Goal: Transaction & Acquisition: Purchase product/service

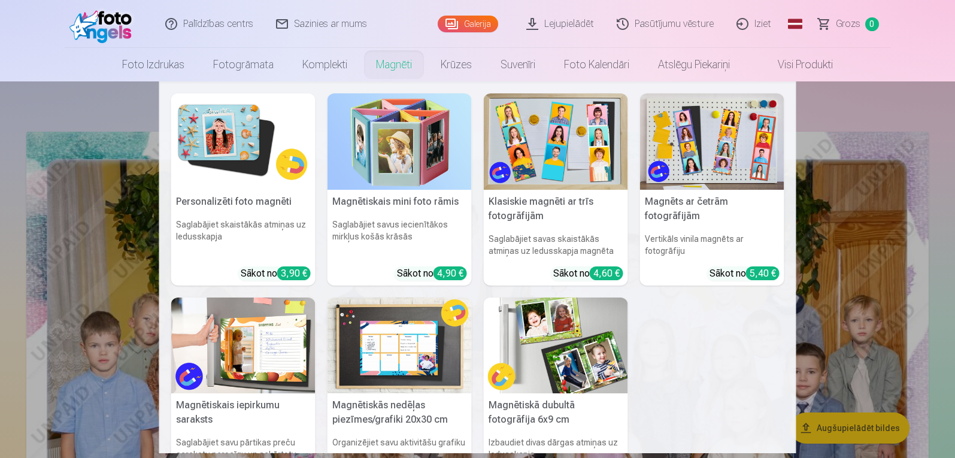
click at [378, 56] on link "Magnēti" at bounding box center [394, 65] width 65 height 34
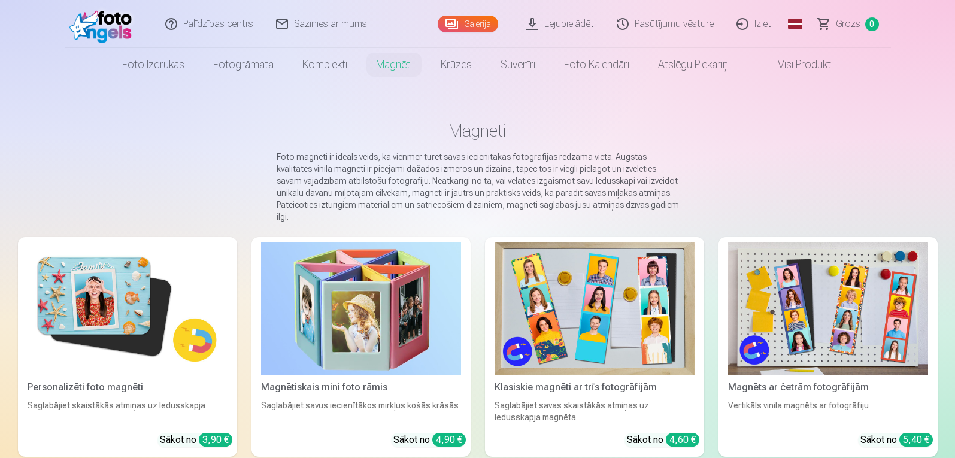
click at [114, 345] on img at bounding box center [128, 308] width 200 height 133
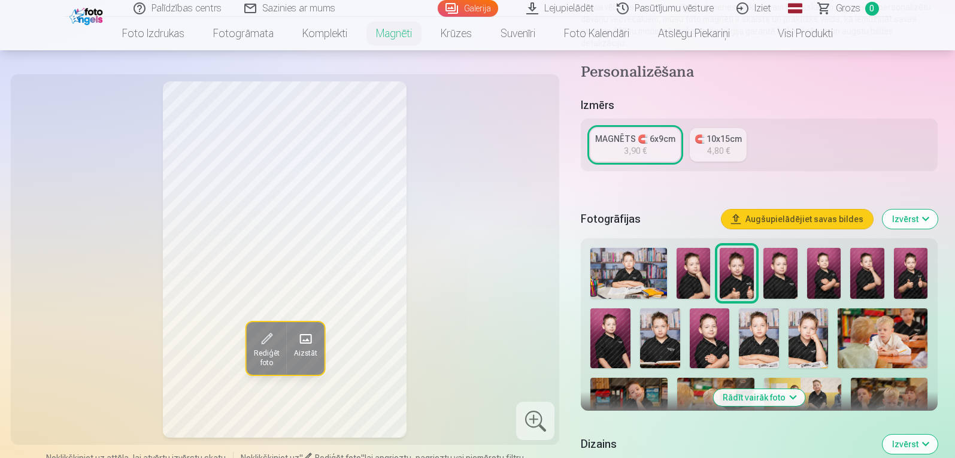
scroll to position [247, 0]
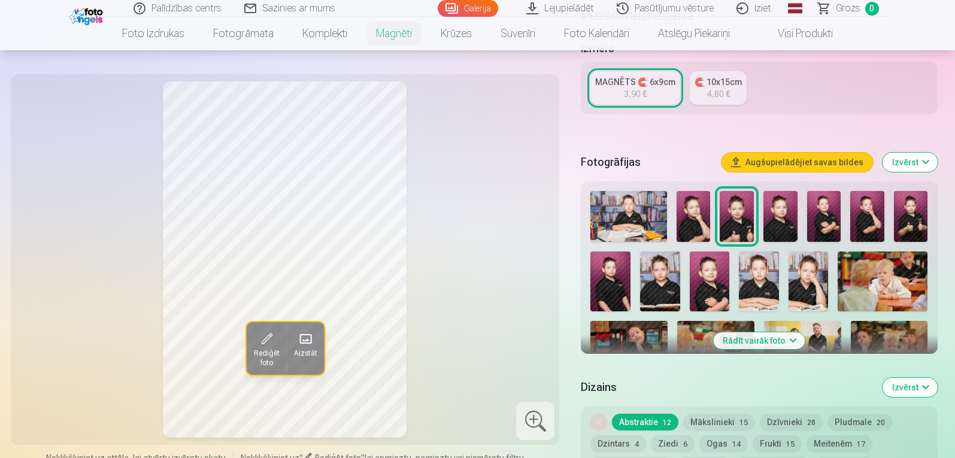
click at [818, 257] on img at bounding box center [808, 281] width 40 height 60
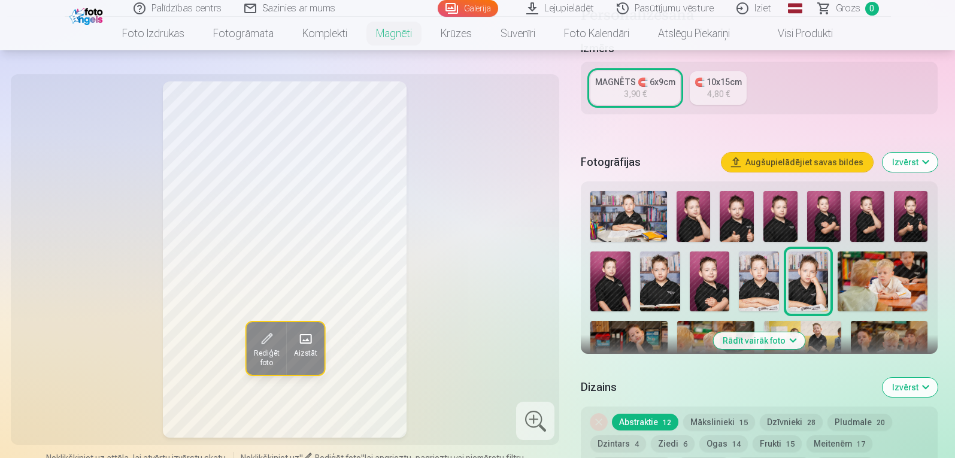
click at [763, 283] on img at bounding box center [759, 281] width 40 height 60
click at [787, 332] on button "Rādīt vairāk foto" at bounding box center [759, 340] width 92 height 17
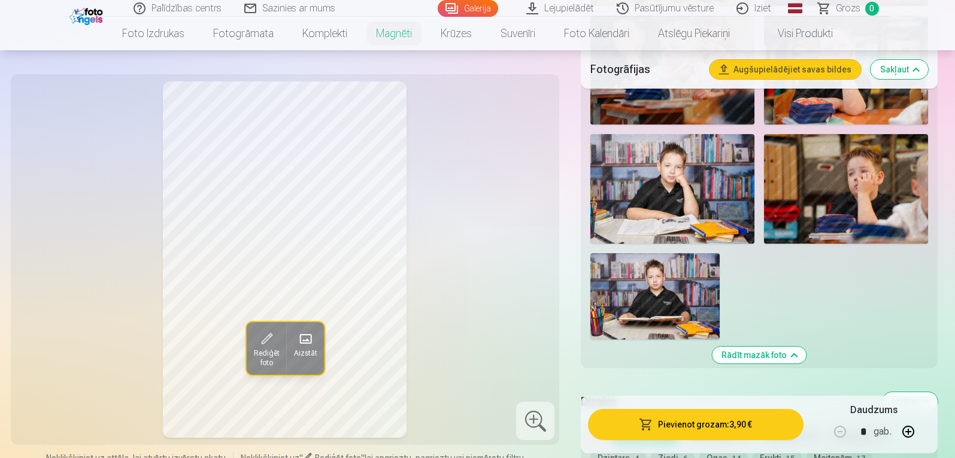
scroll to position [939, 0]
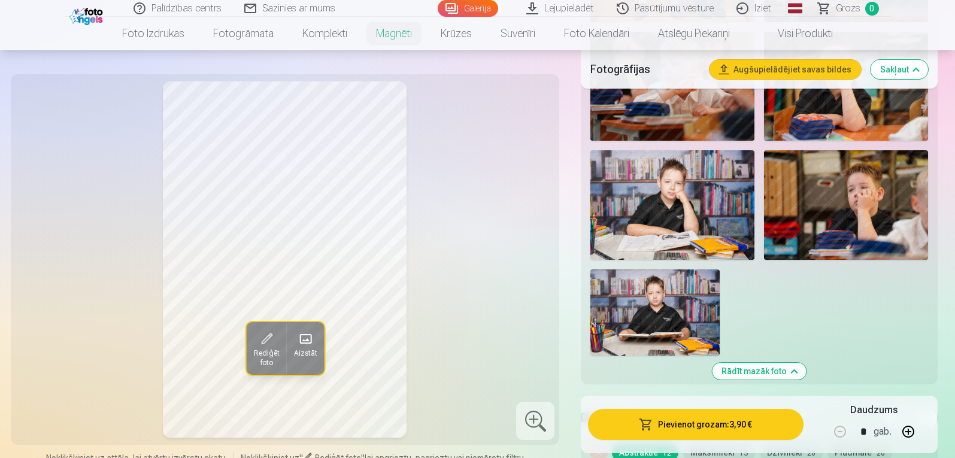
click at [664, 282] on img at bounding box center [654, 312] width 129 height 86
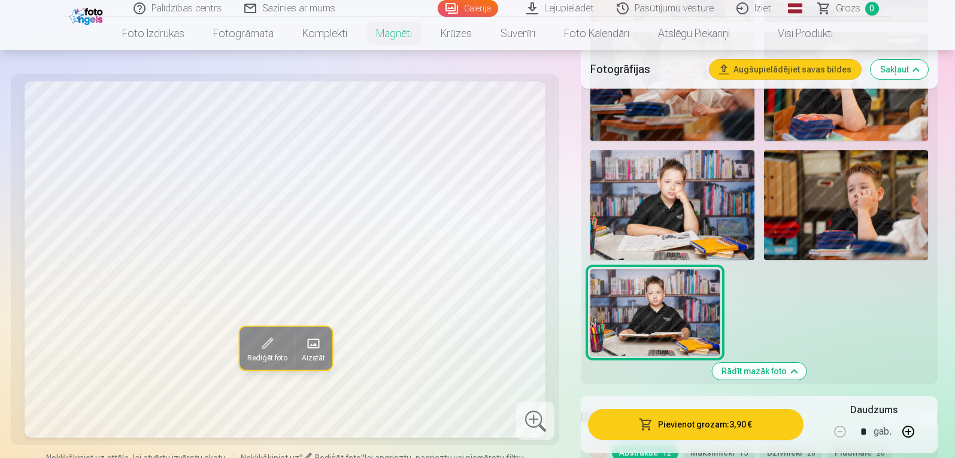
click at [693, 224] on img at bounding box center [672, 204] width 164 height 109
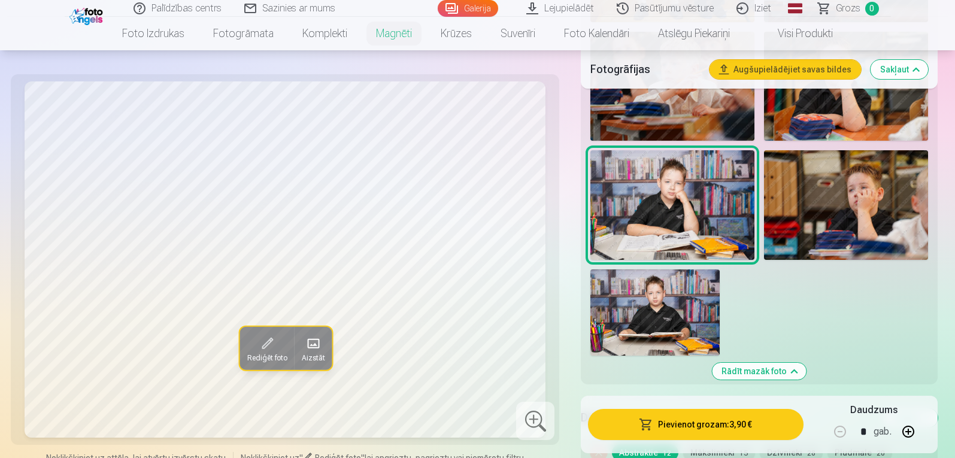
click at [674, 294] on img at bounding box center [654, 312] width 129 height 86
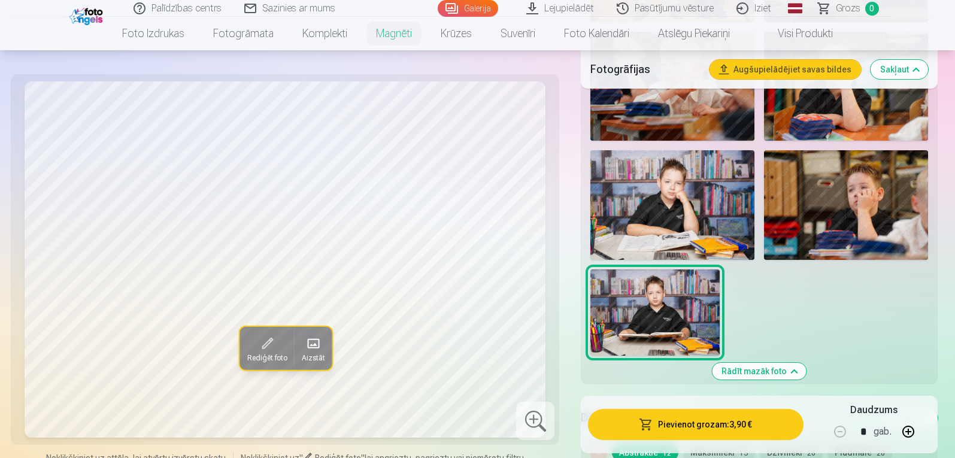
click at [685, 220] on img at bounding box center [672, 204] width 164 height 109
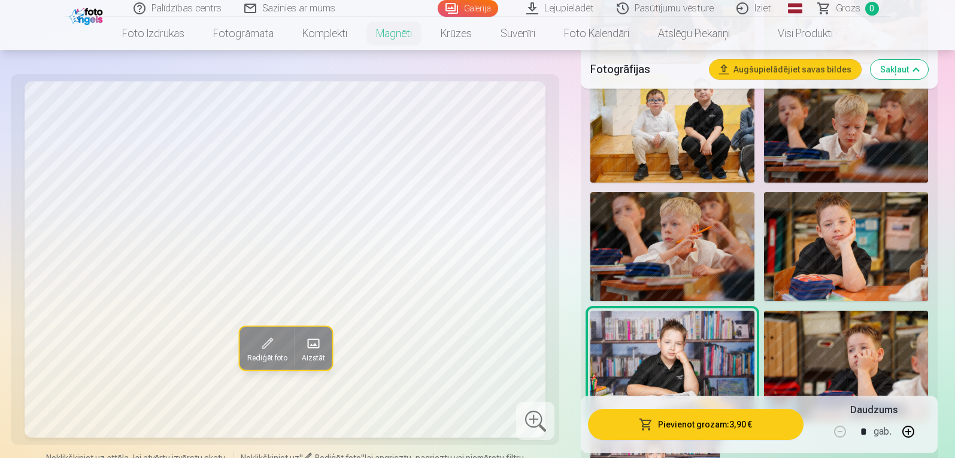
scroll to position [802, 0]
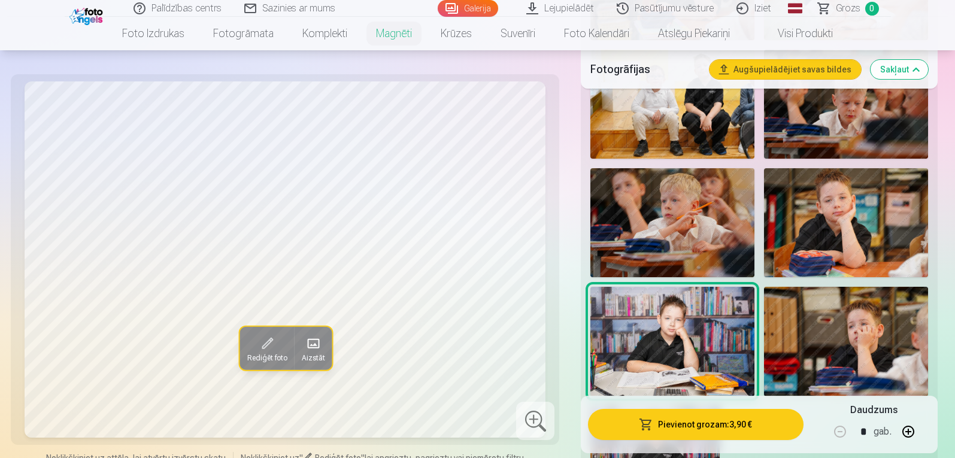
click at [849, 196] on img at bounding box center [846, 222] width 164 height 109
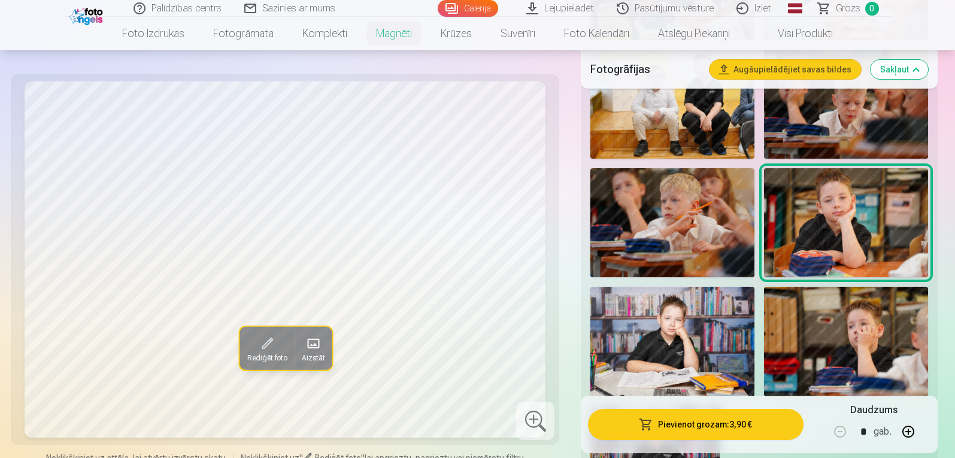
click at [675, 320] on img at bounding box center [672, 341] width 164 height 109
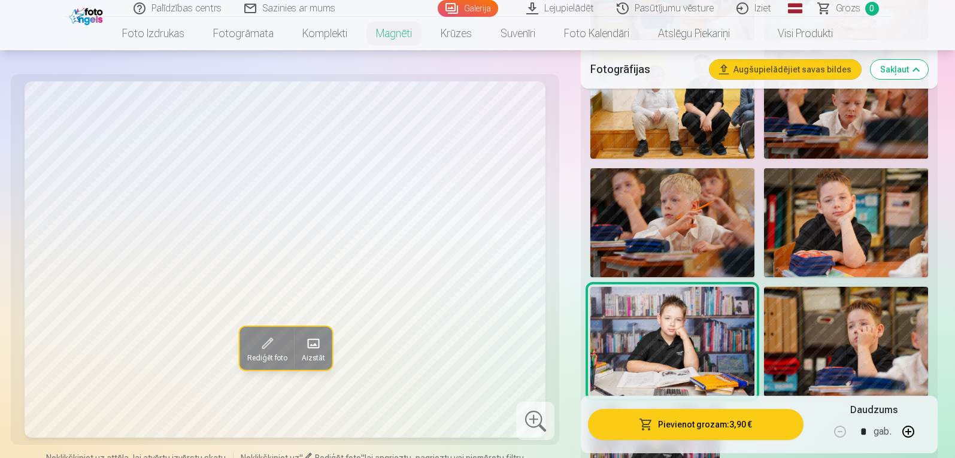
click at [839, 218] on img at bounding box center [846, 222] width 164 height 109
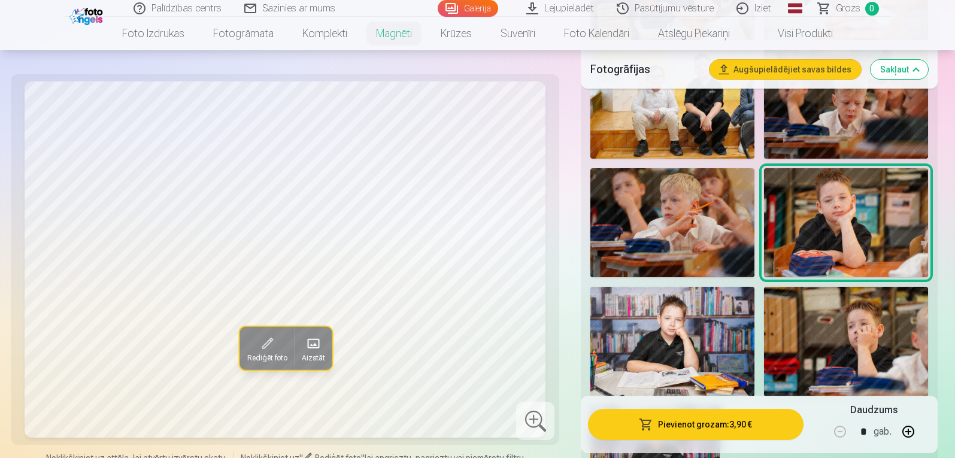
click at [683, 348] on img at bounding box center [672, 341] width 164 height 109
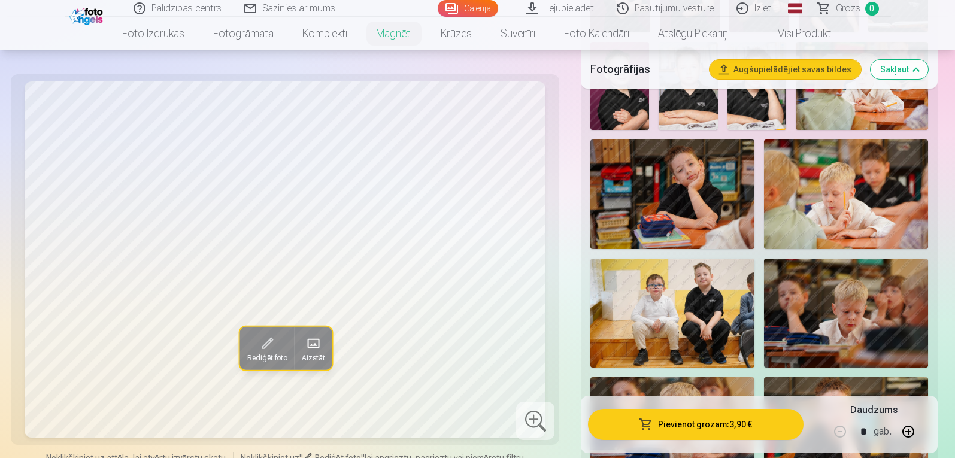
scroll to position [578, 0]
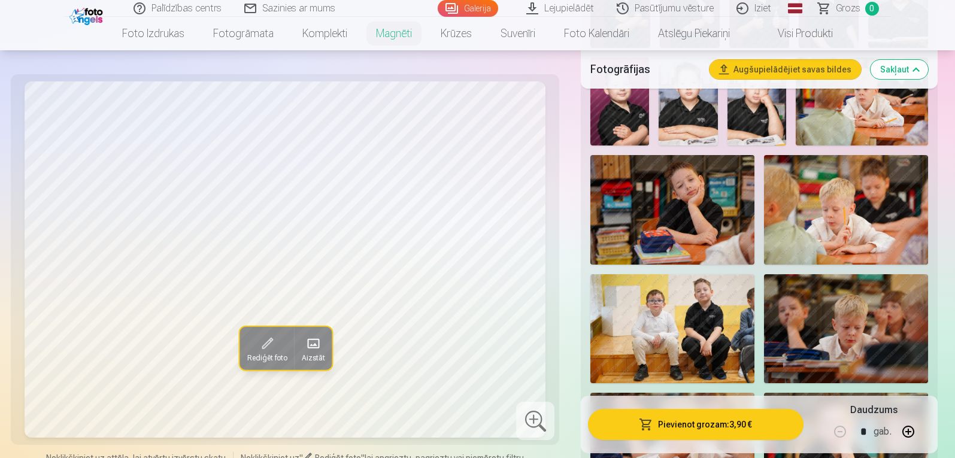
click at [698, 211] on img at bounding box center [672, 209] width 164 height 109
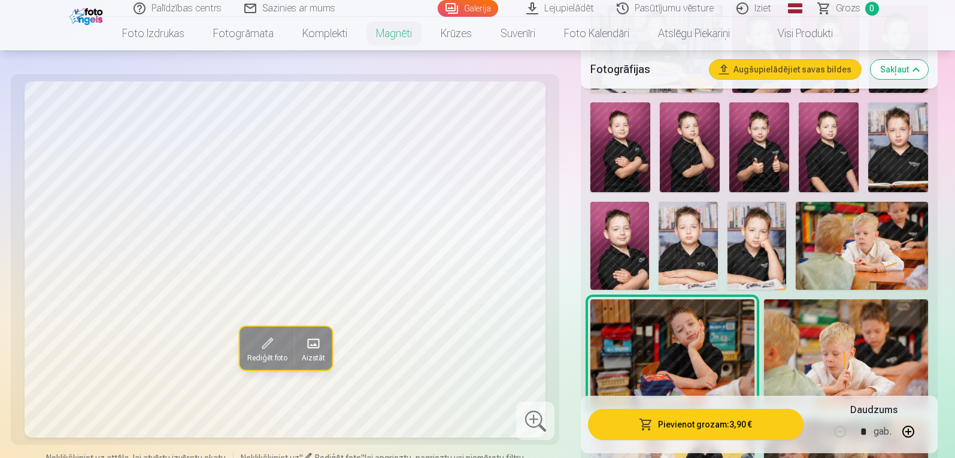
scroll to position [401, 0]
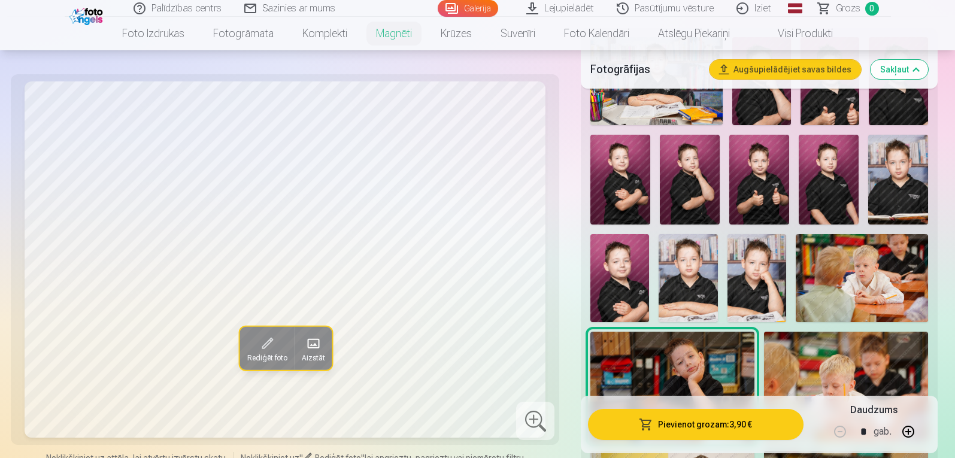
click at [772, 252] on img at bounding box center [756, 278] width 59 height 88
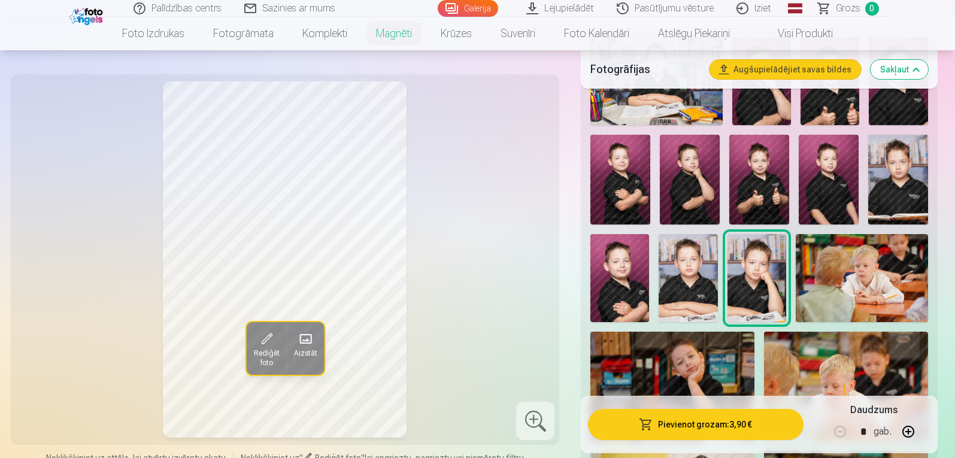
click at [677, 244] on img at bounding box center [687, 278] width 59 height 88
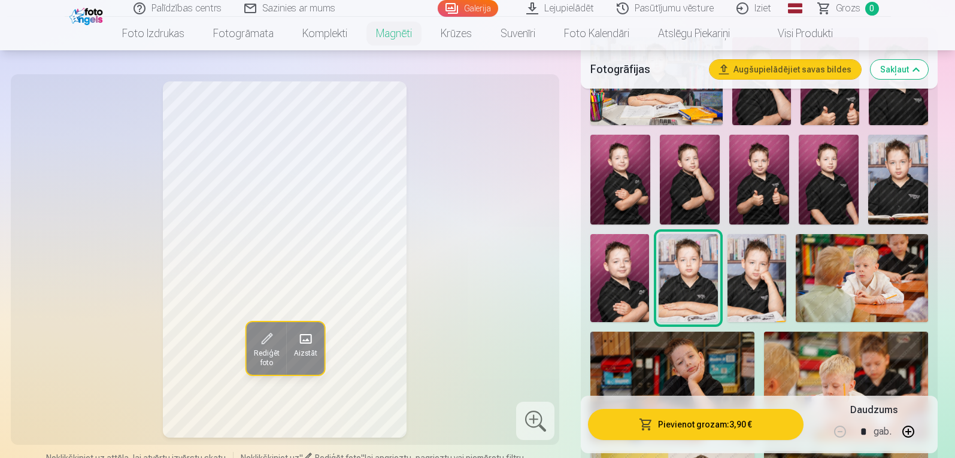
click at [677, 244] on img at bounding box center [687, 278] width 59 height 88
click at [722, 172] on div at bounding box center [758, 465] width 347 height 866
click at [751, 167] on img at bounding box center [759, 180] width 60 height 90
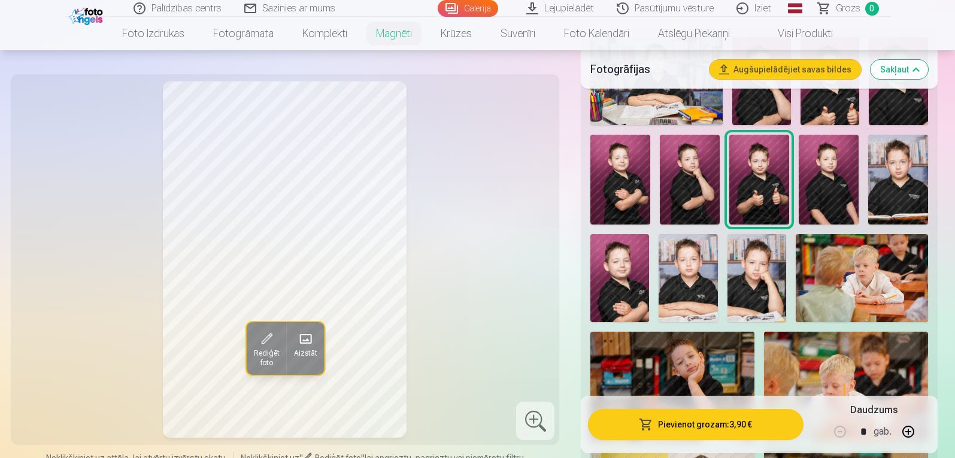
click at [688, 180] on img at bounding box center [690, 180] width 60 height 90
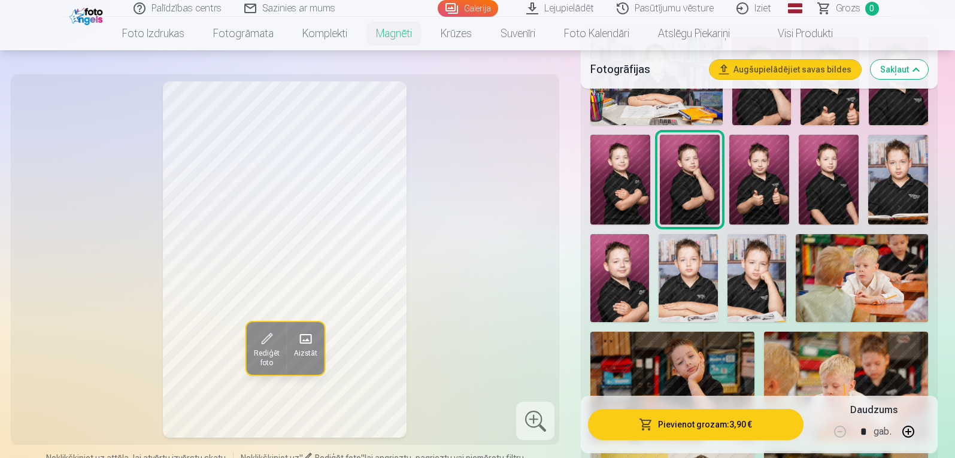
click at [652, 178] on div at bounding box center [758, 465] width 347 height 866
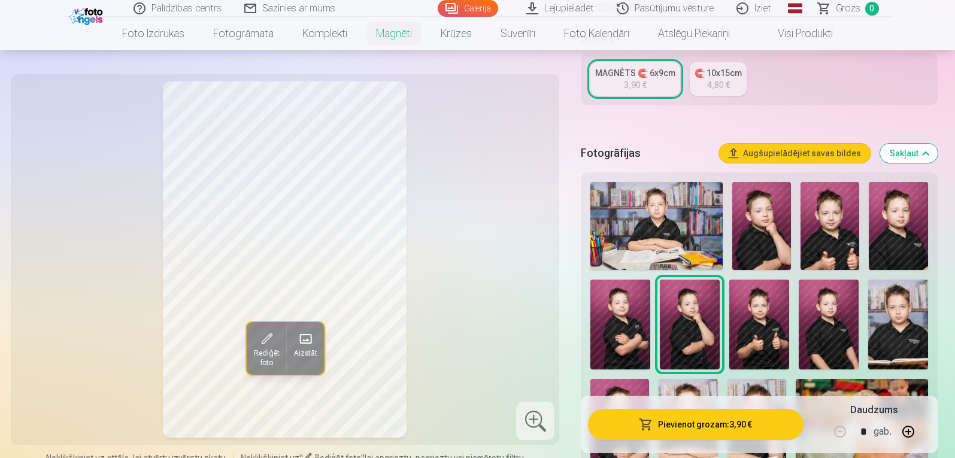
scroll to position [281, 0]
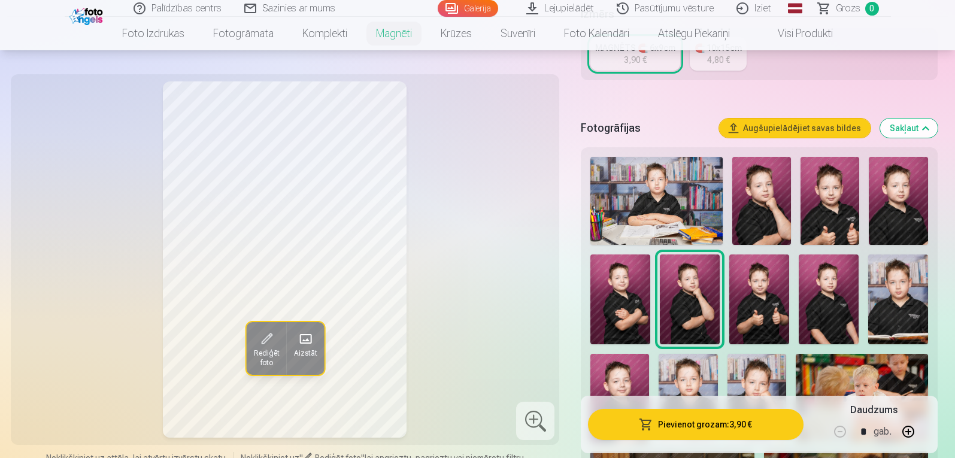
click at [634, 182] on img at bounding box center [656, 201] width 132 height 88
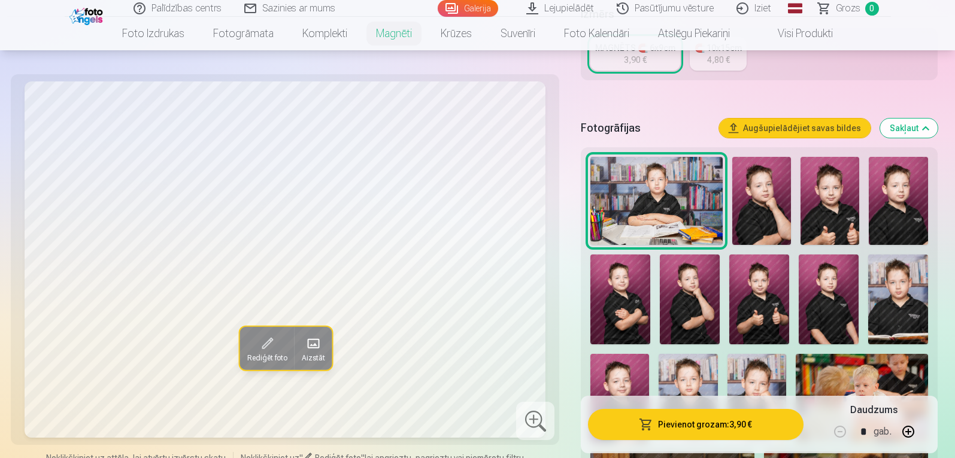
click at [809, 179] on img at bounding box center [829, 201] width 59 height 88
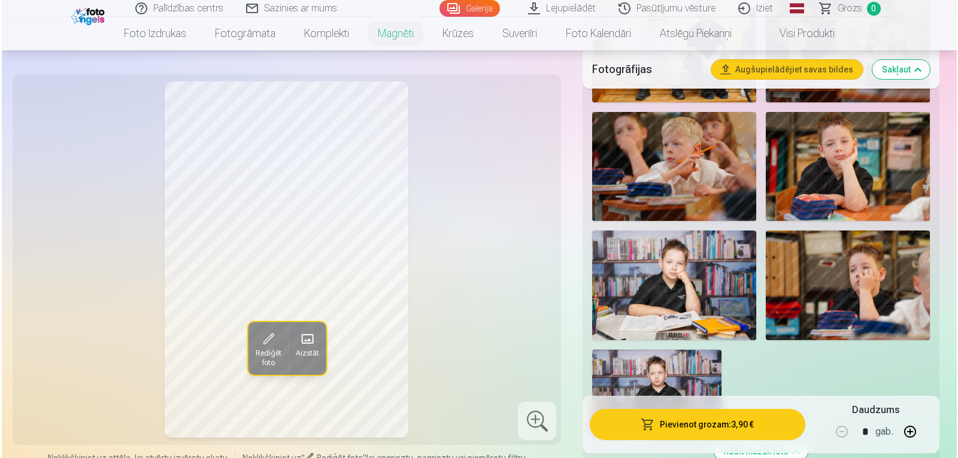
scroll to position [867, 0]
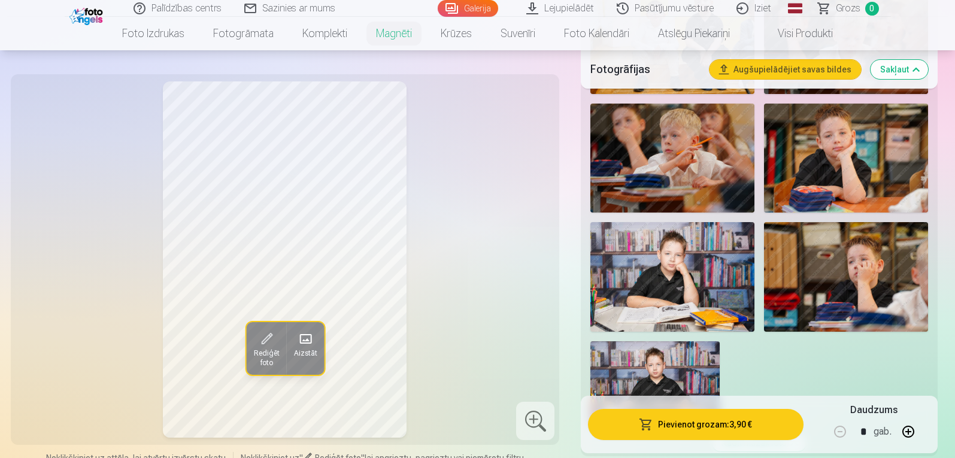
click at [857, 127] on img at bounding box center [846, 158] width 164 height 109
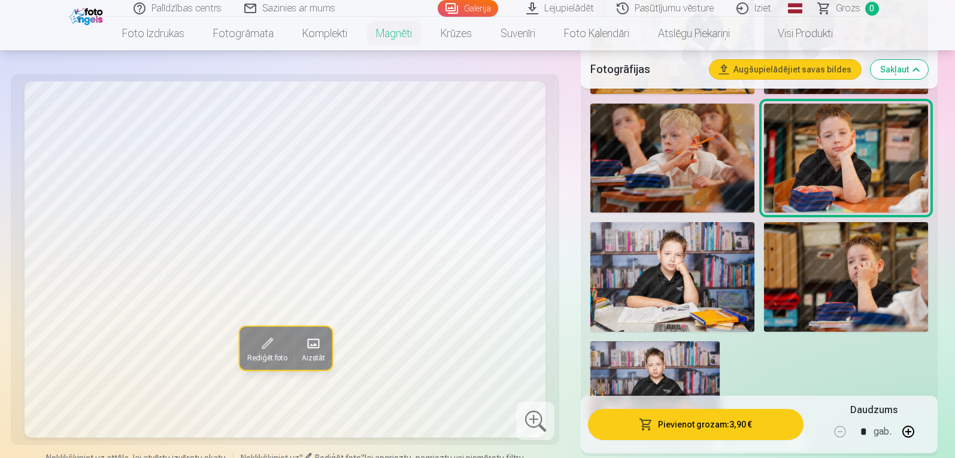
click at [650, 264] on img at bounding box center [672, 276] width 164 height 109
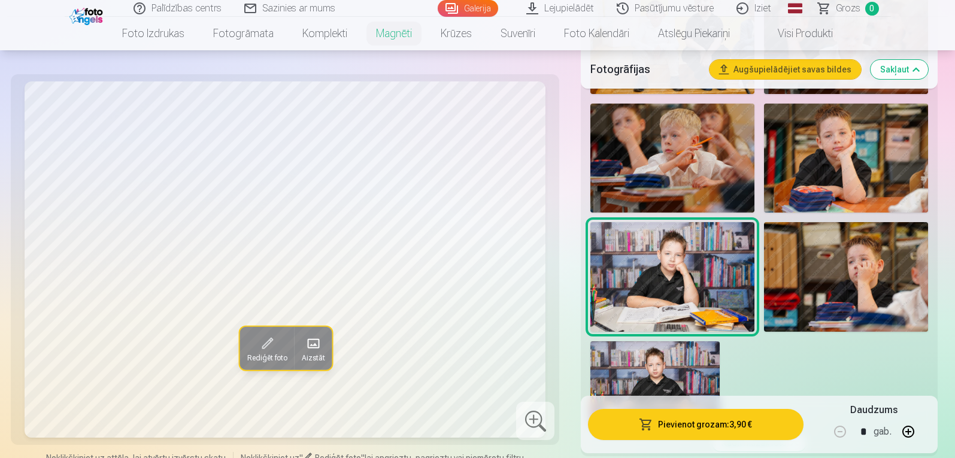
click at [909, 427] on button "button" at bounding box center [908, 431] width 29 height 29
type input "*"
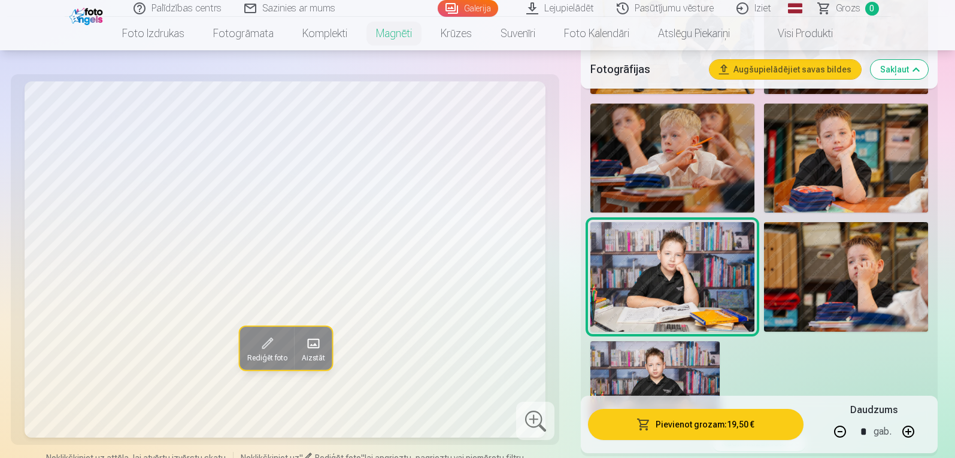
click at [734, 422] on button "Pievienot grozam : 19,50 €" at bounding box center [695, 424] width 215 height 31
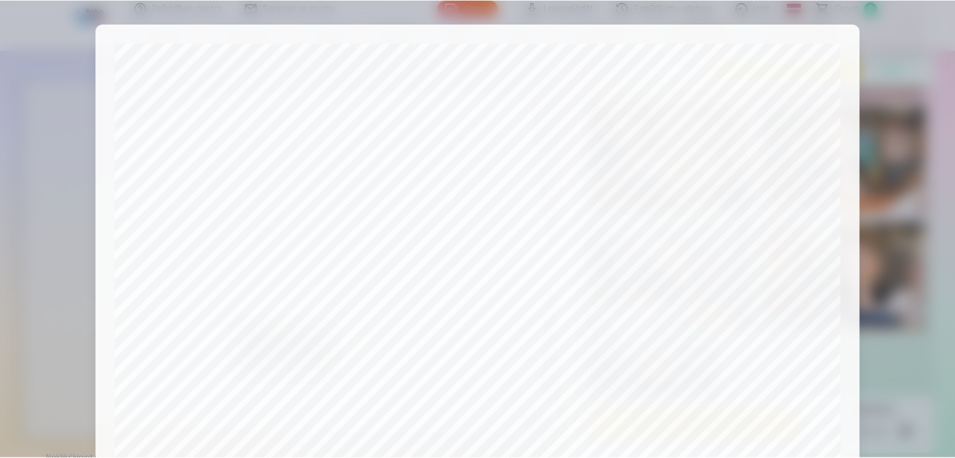
scroll to position [404, 0]
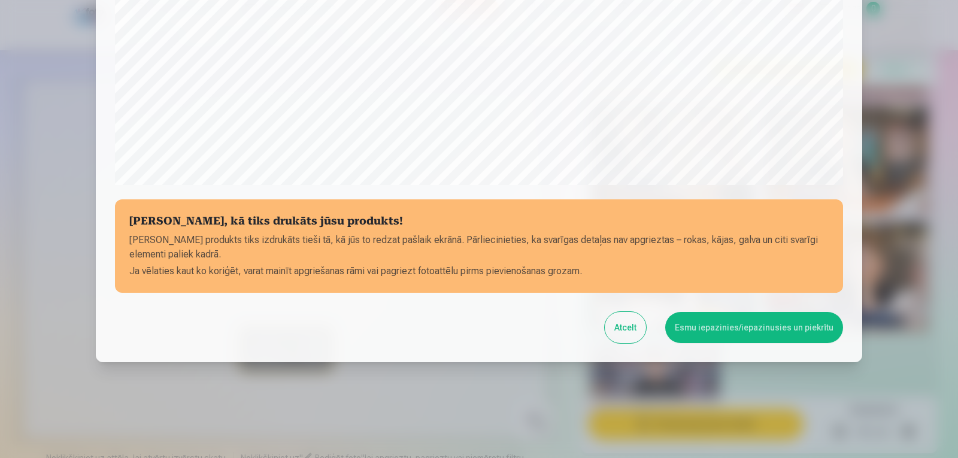
click at [796, 326] on button "Esmu iepazinies/iepazinusies un piekrītu" at bounding box center [754, 327] width 178 height 31
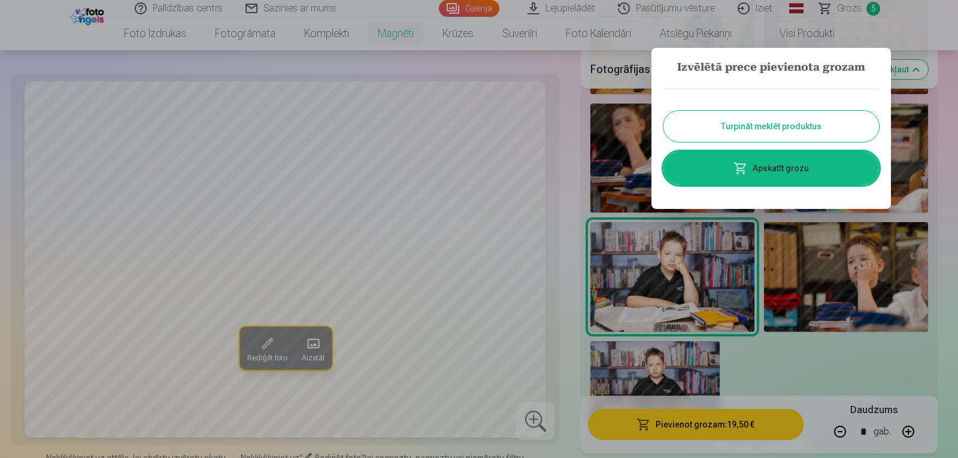
click at [510, 111] on div at bounding box center [479, 229] width 958 height 458
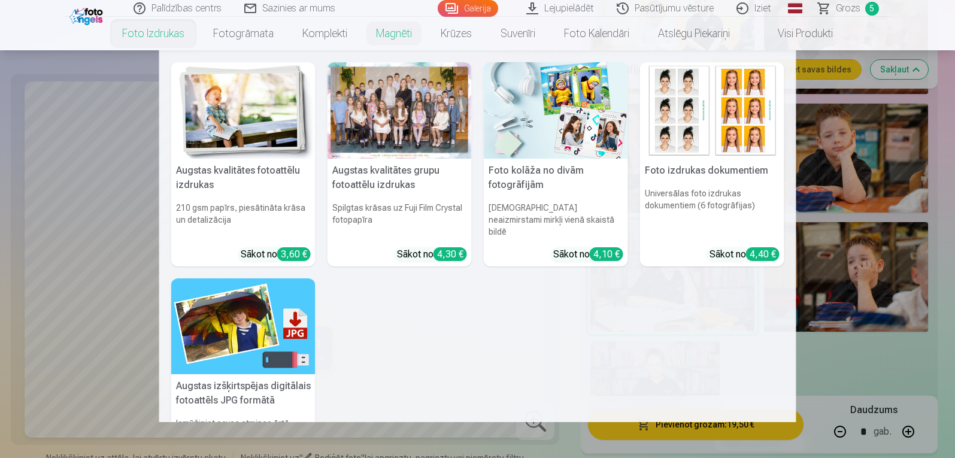
click at [372, 131] on div at bounding box center [399, 110] width 144 height 96
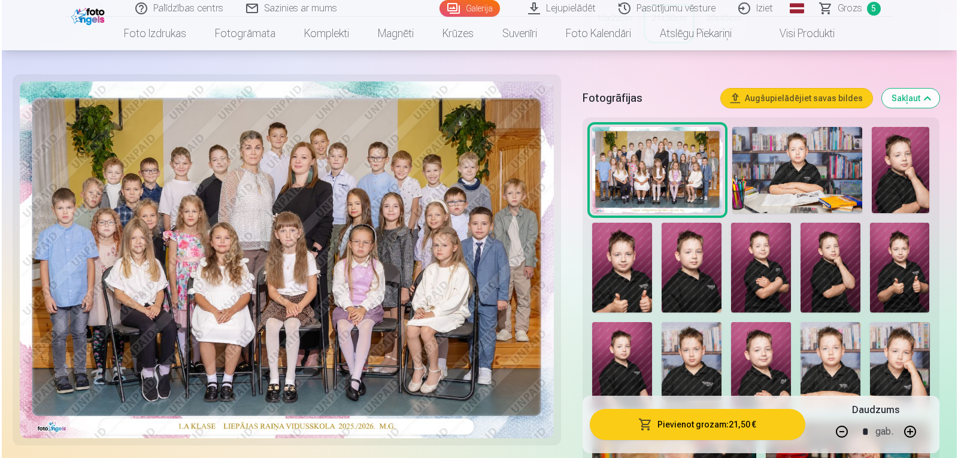
scroll to position [357, 0]
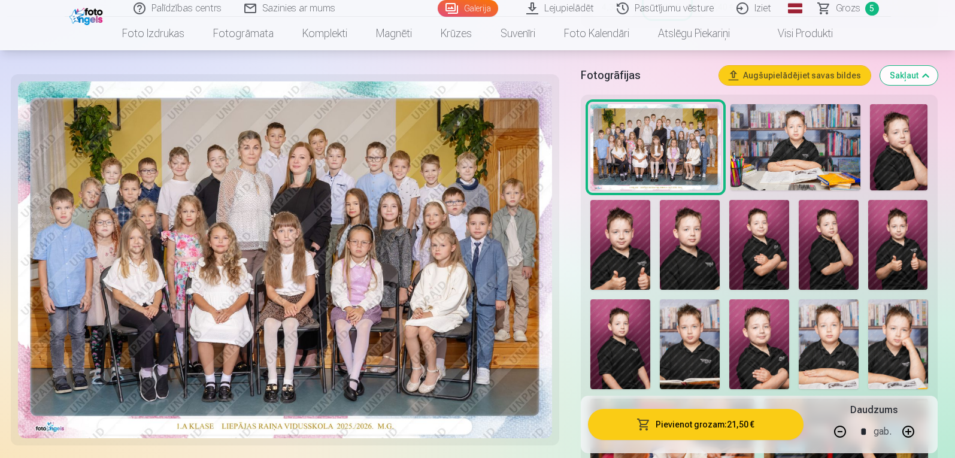
click at [697, 427] on button "Pievienot grozam : 21,50 €" at bounding box center [695, 424] width 215 height 31
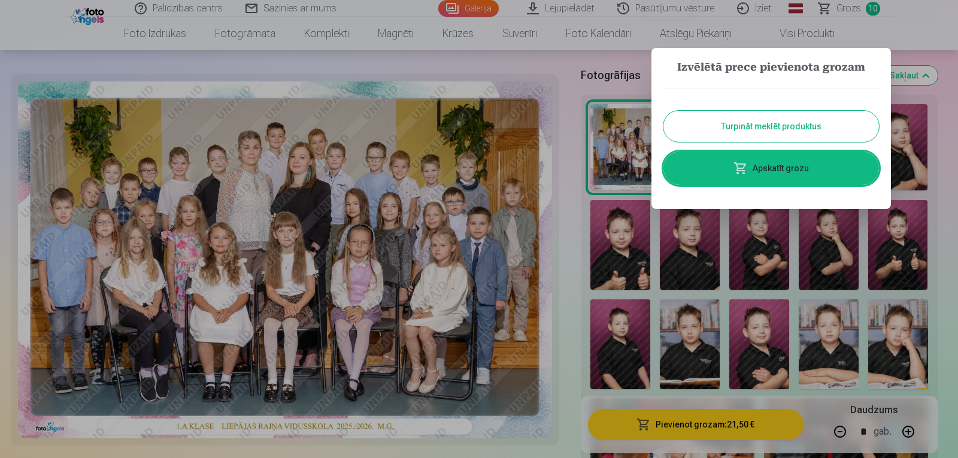
click at [812, 162] on link "Apskatīt grozu" at bounding box center [770, 168] width 215 height 34
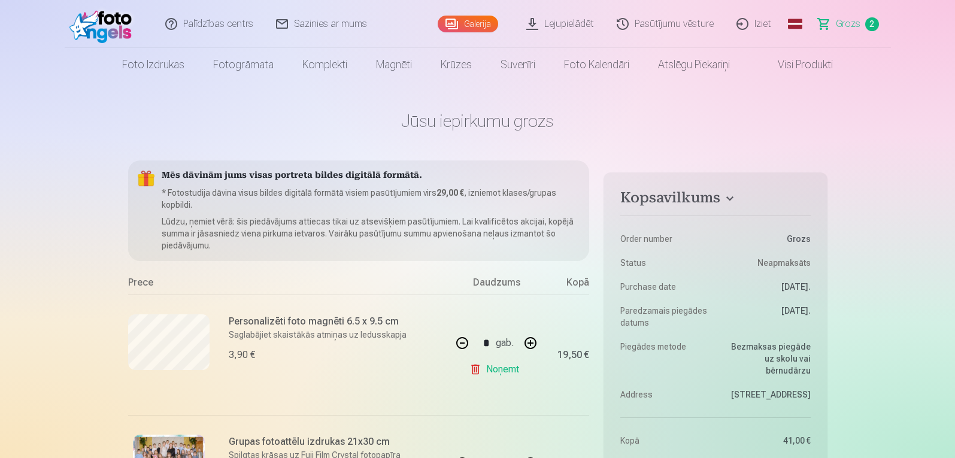
click at [171, 454] on img at bounding box center [169, 459] width 72 height 48
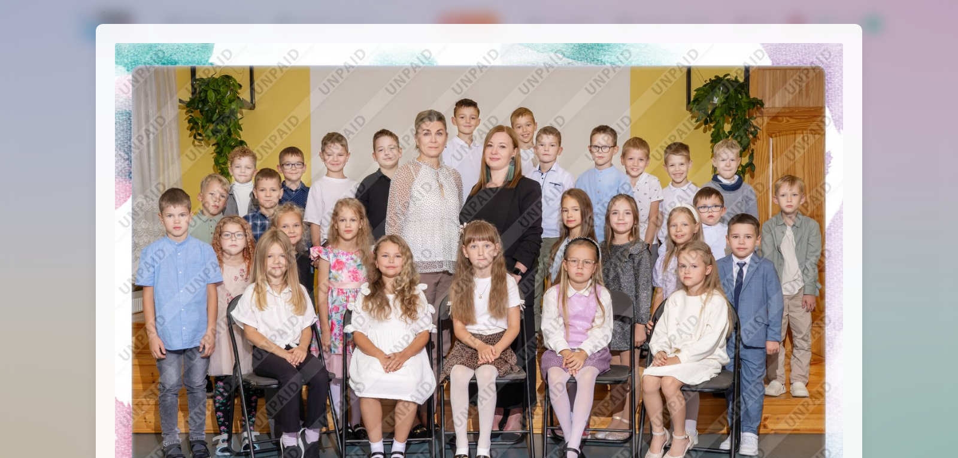
click at [901, 11] on div at bounding box center [479, 229] width 958 height 458
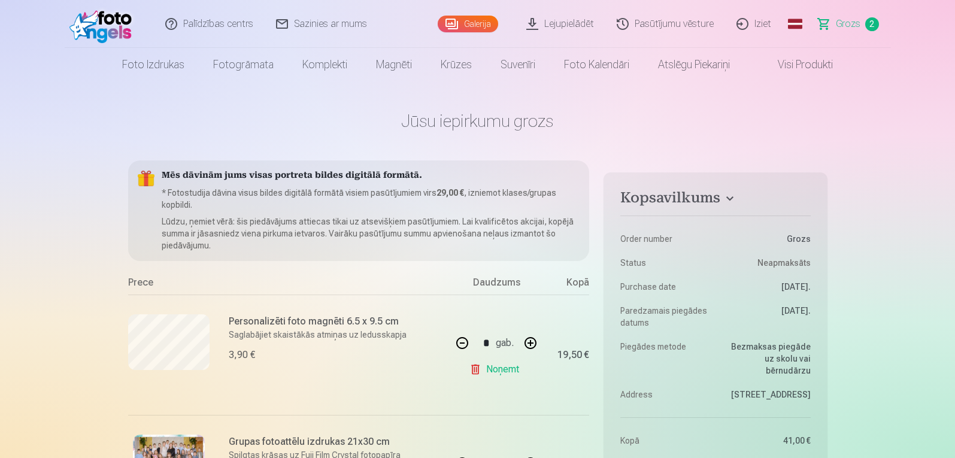
click at [901, 11] on header "Palīdzības centrs Sazinies ar mums Galerija Lejupielādēt Pasūtījumu vēsture Izi…" at bounding box center [477, 40] width 955 height 81
click at [866, 22] on span "2" at bounding box center [872, 24] width 14 height 14
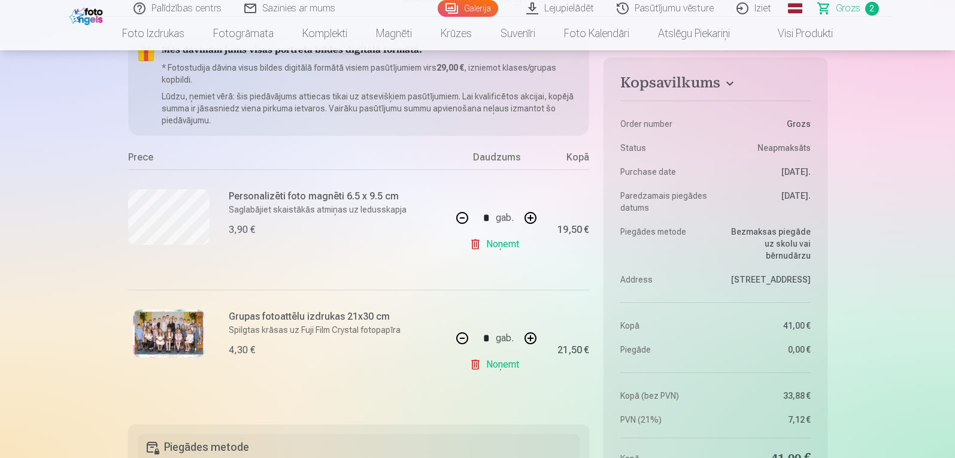
scroll to position [112, 0]
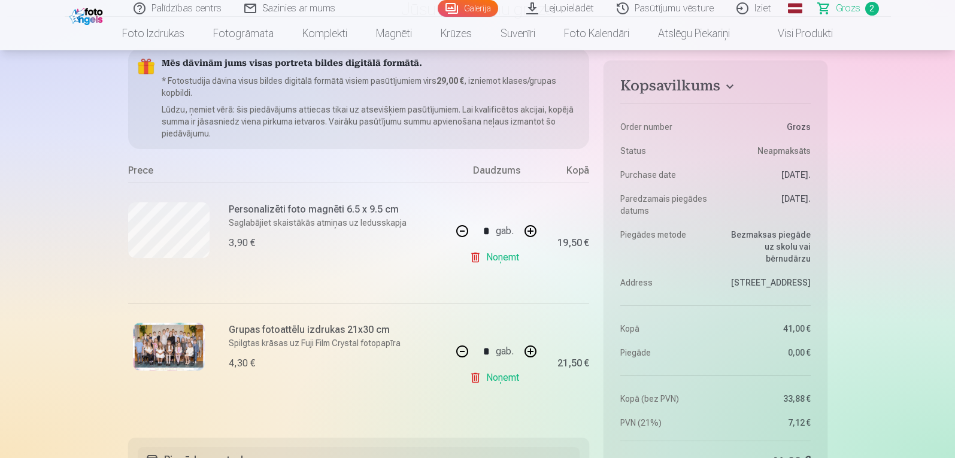
click at [461, 352] on button "button" at bounding box center [462, 351] width 29 height 29
click at [461, 352] on div "* gab." at bounding box center [496, 351] width 97 height 29
click at [461, 352] on button "button" at bounding box center [462, 351] width 29 height 29
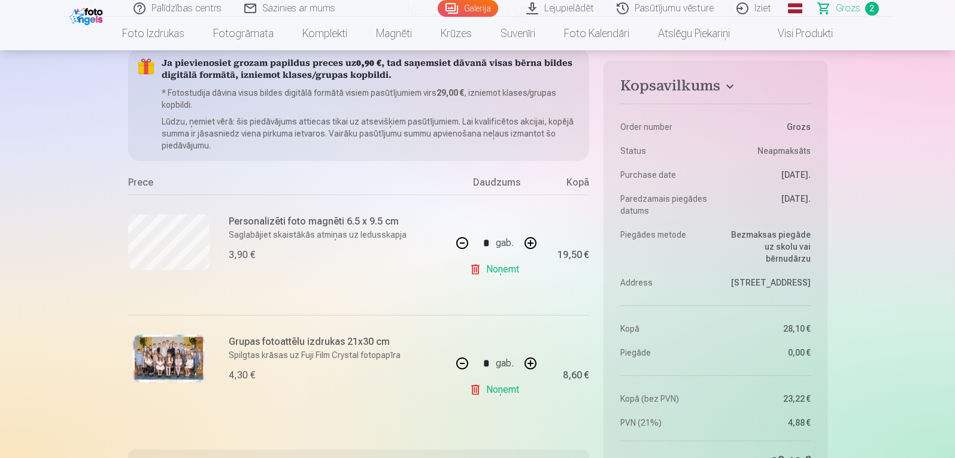
click at [461, 364] on button "button" at bounding box center [462, 363] width 29 height 29
type input "*"
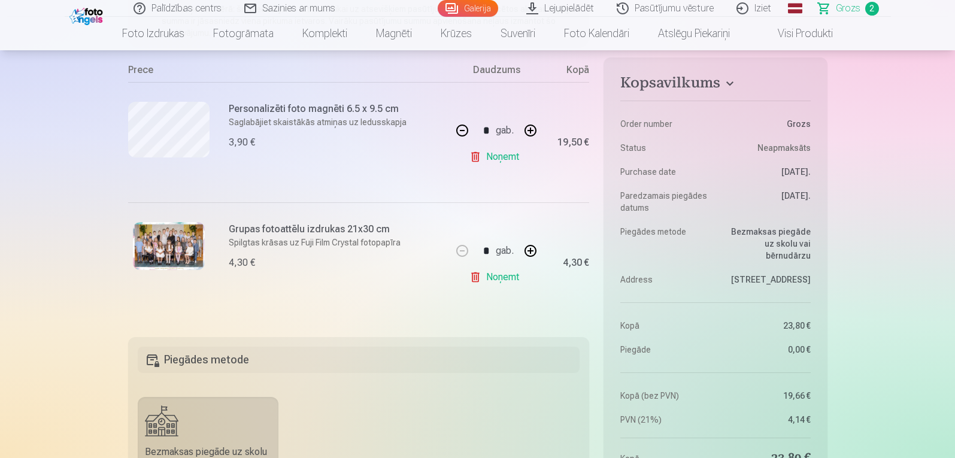
scroll to position [231, 0]
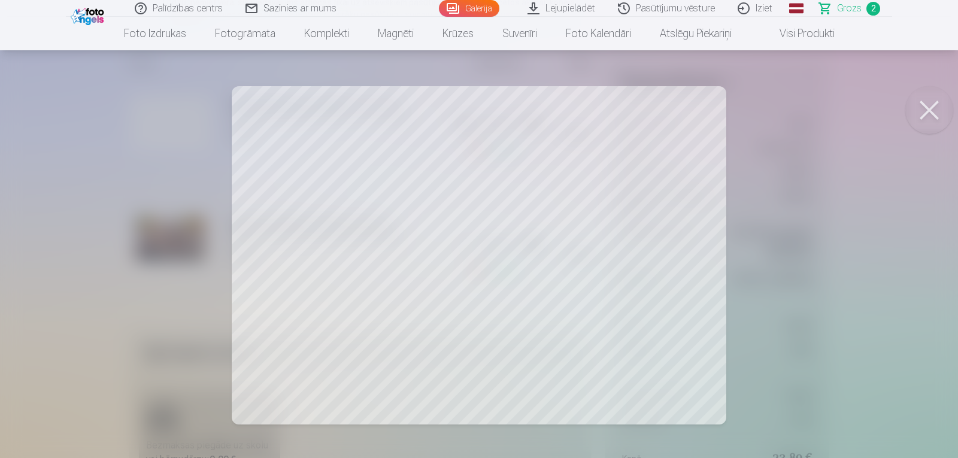
click at [942, 99] on button at bounding box center [929, 110] width 48 height 48
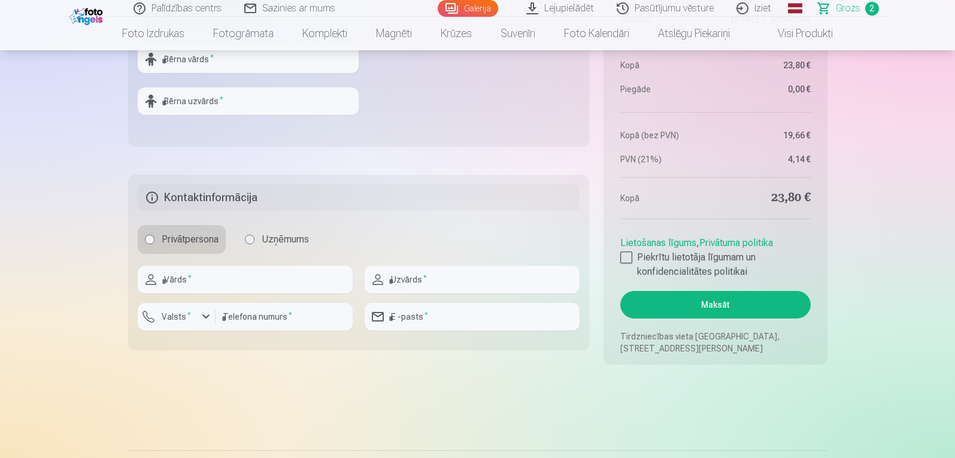
scroll to position [706, 0]
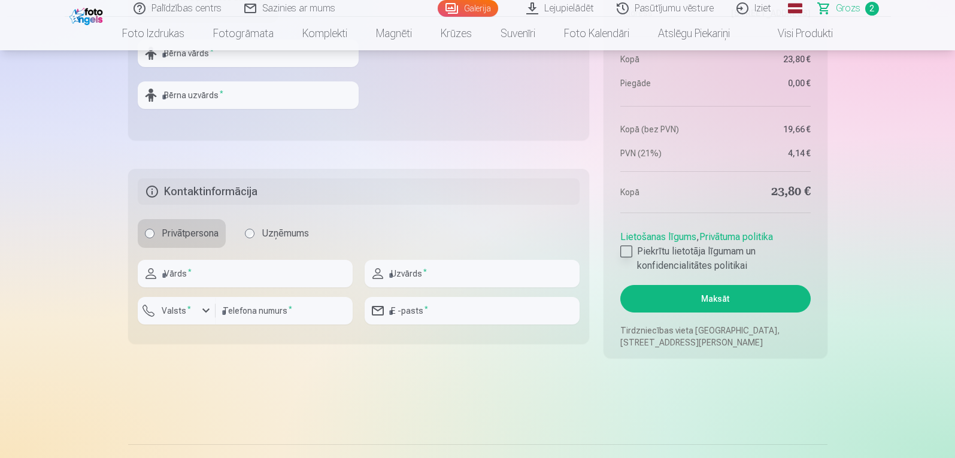
click at [627, 256] on div at bounding box center [626, 251] width 12 height 12
click at [227, 268] on input "text" at bounding box center [245, 274] width 215 height 28
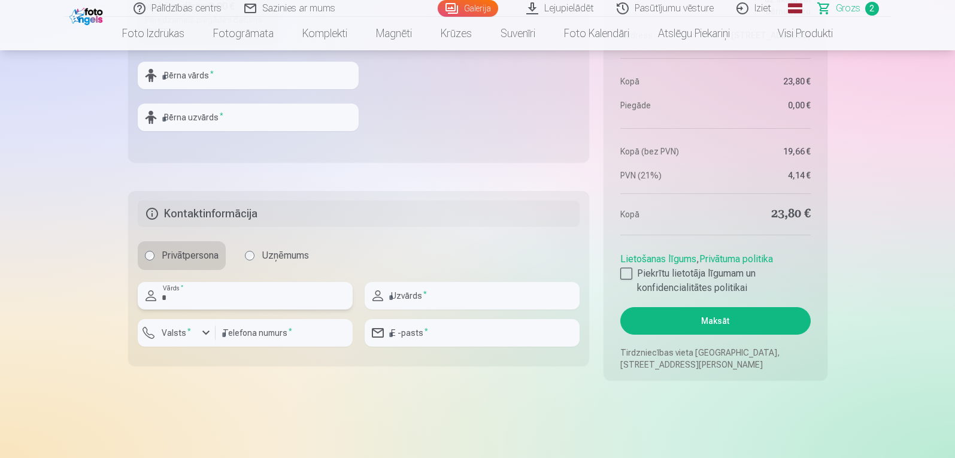
type input "*****"
type input "*******"
type input "********"
type input "**********"
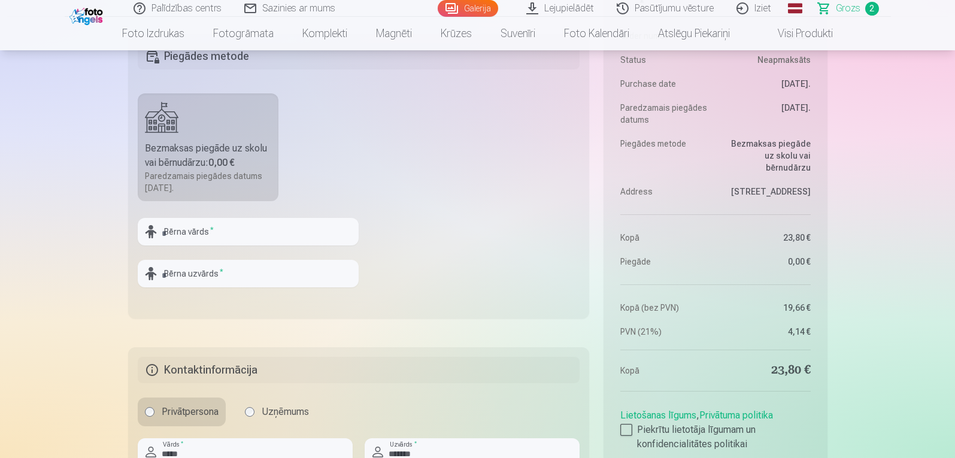
scroll to position [509, 0]
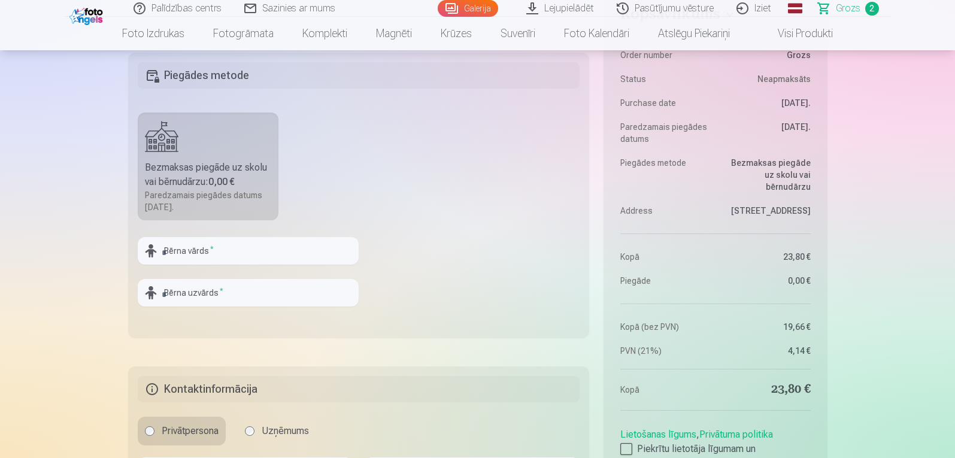
click at [224, 196] on div "Paredzamais piegādes datums [DATE]." at bounding box center [208, 201] width 127 height 24
click at [196, 251] on input "text" at bounding box center [248, 251] width 221 height 28
type input "*"
type input "****"
click at [184, 299] on input "text" at bounding box center [248, 293] width 221 height 28
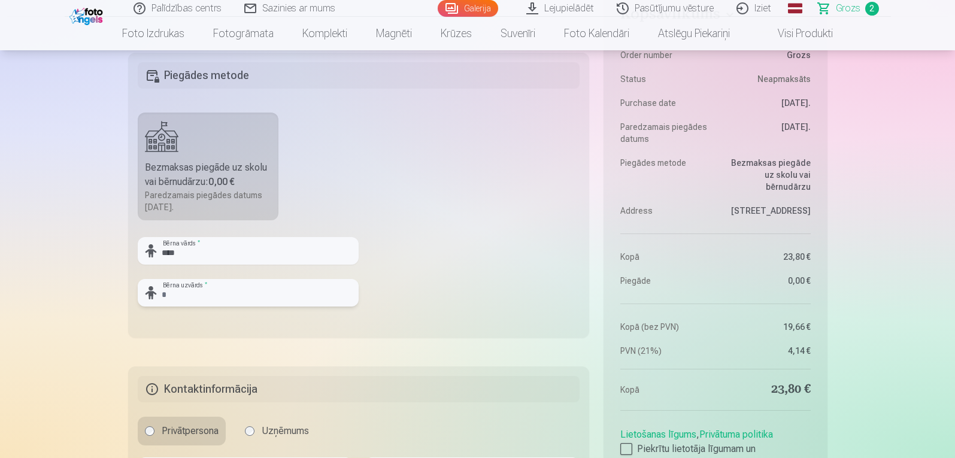
type input "*********"
click at [460, 271] on fieldset "Piegādes metode Bezmaksas piegāde uz skolu vai bērnudārzu : 0,00 € Paredzamais …" at bounding box center [358, 195] width 461 height 285
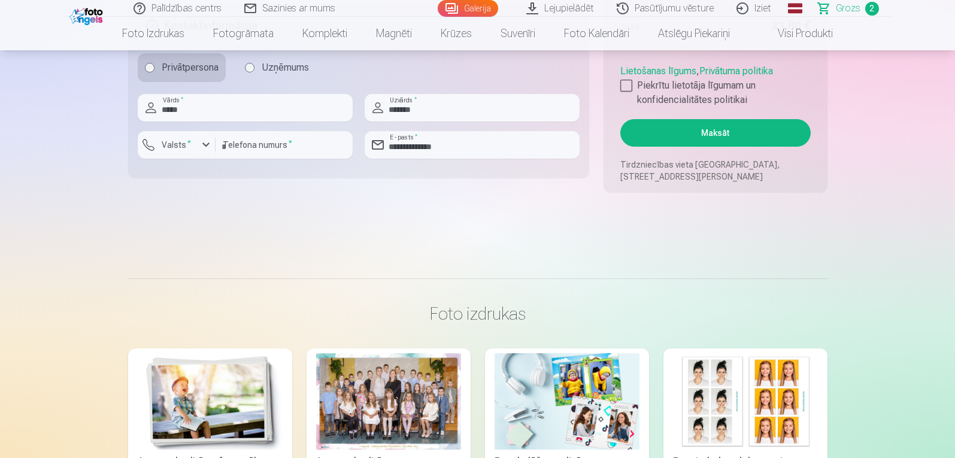
scroll to position [898, 0]
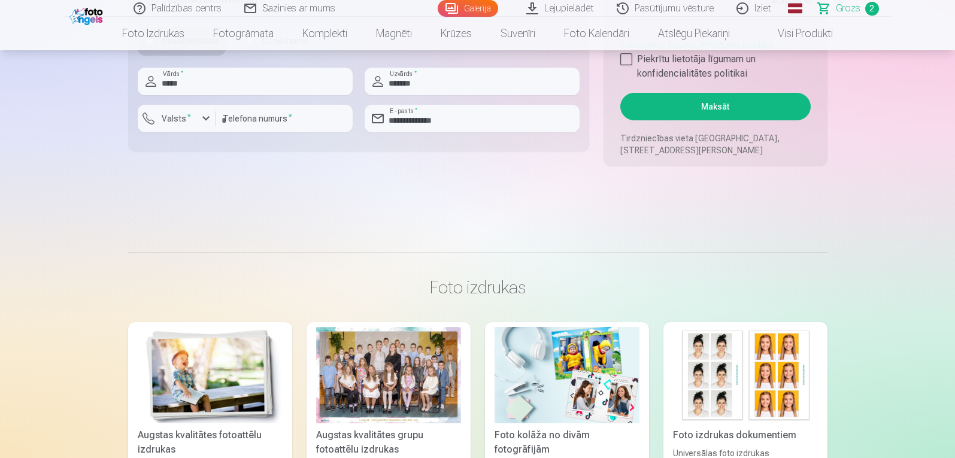
click at [772, 106] on button "Maksāt" at bounding box center [715, 107] width 190 height 28
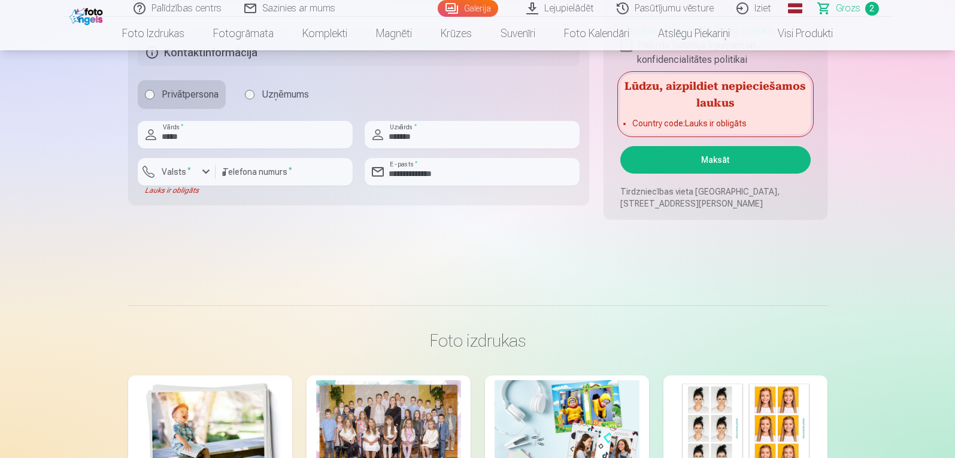
scroll to position [833, 0]
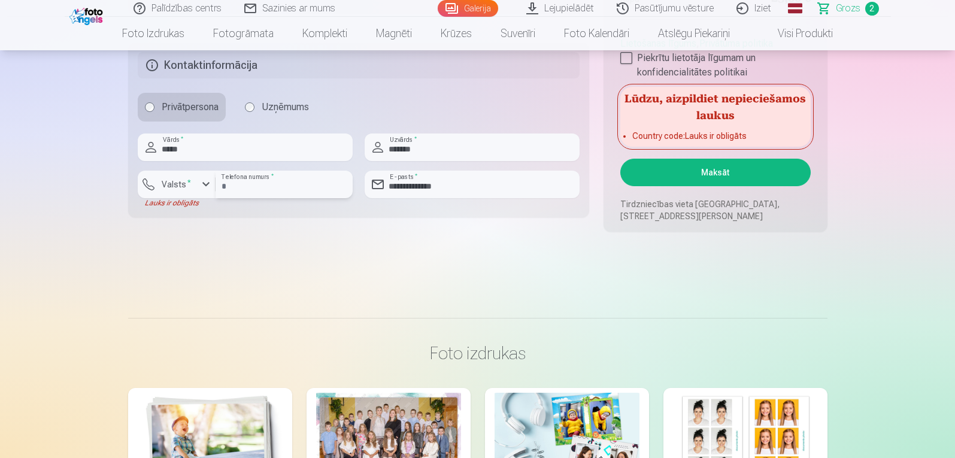
click at [220, 185] on input "********" at bounding box center [283, 185] width 137 height 28
click at [300, 211] on fieldset "**********" at bounding box center [358, 129] width 461 height 175
click at [664, 174] on button "Maksāt" at bounding box center [715, 173] width 190 height 28
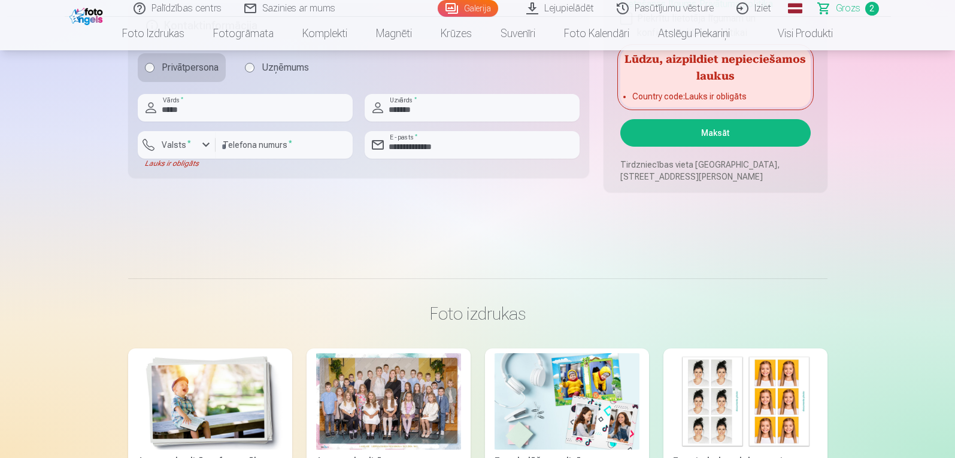
scroll to position [799, 0]
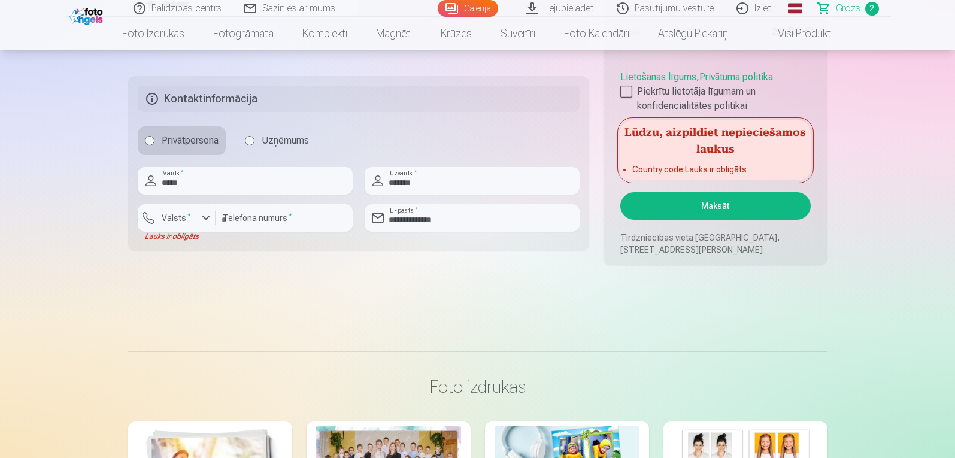
click at [658, 199] on button "Maksāt" at bounding box center [715, 206] width 190 height 28
click at [240, 221] on input "**********" at bounding box center [283, 218] width 137 height 28
click at [652, 201] on button "Maksāt" at bounding box center [715, 206] width 190 height 28
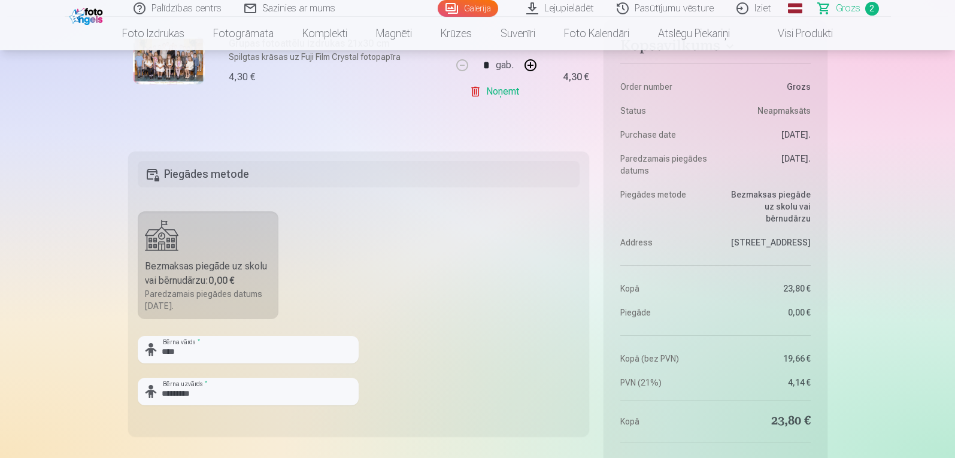
scroll to position [409, 0]
click at [516, 262] on fieldset "Piegādes metode Bezmaksas piegāde uz skolu vai bērnudārzu : 0,00 € Paredzamais …" at bounding box center [358, 294] width 461 height 285
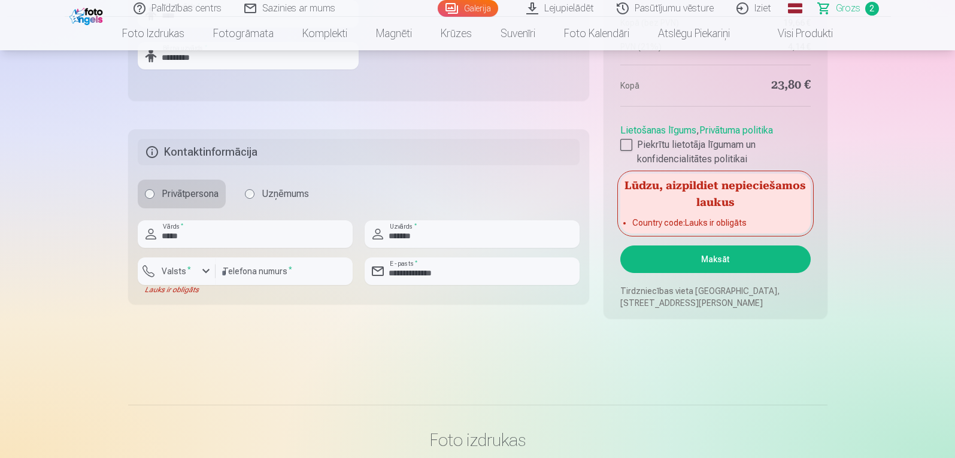
scroll to position [746, 0]
click at [237, 272] on input "**********" at bounding box center [283, 271] width 137 height 28
click at [241, 272] on input "**********" at bounding box center [283, 271] width 137 height 28
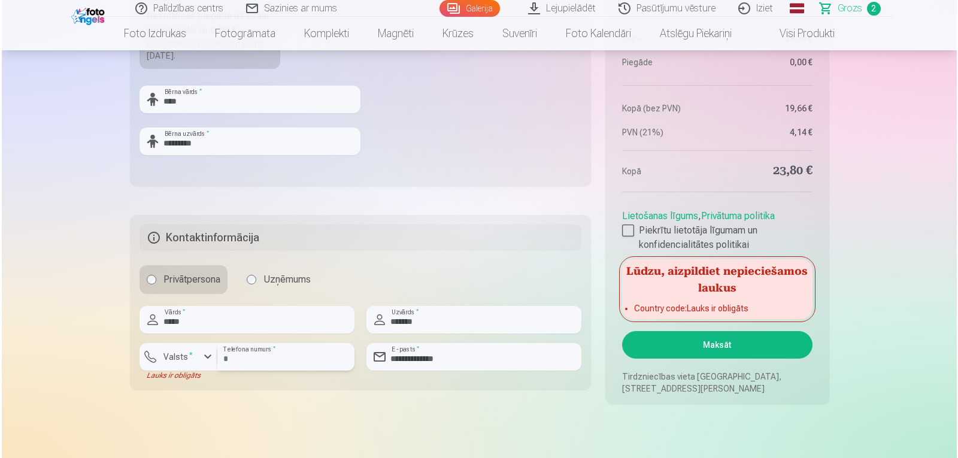
scroll to position [713, 0]
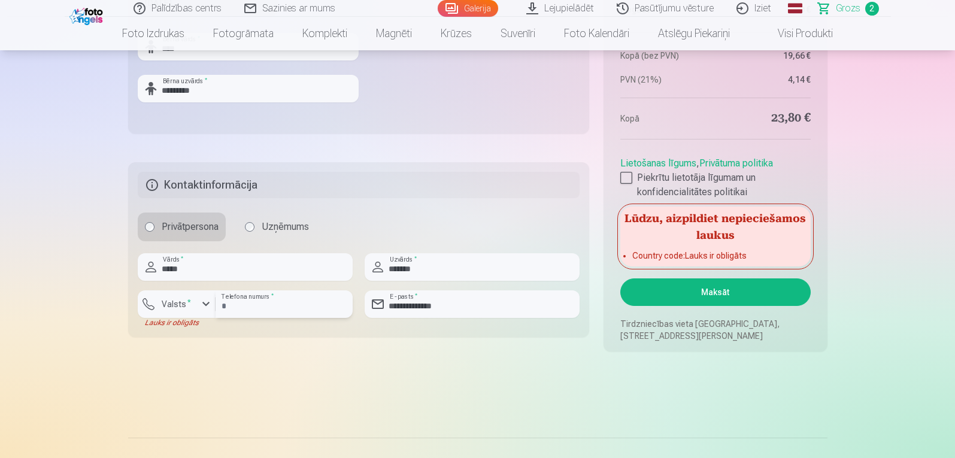
click at [311, 312] on input "********" at bounding box center [283, 304] width 137 height 28
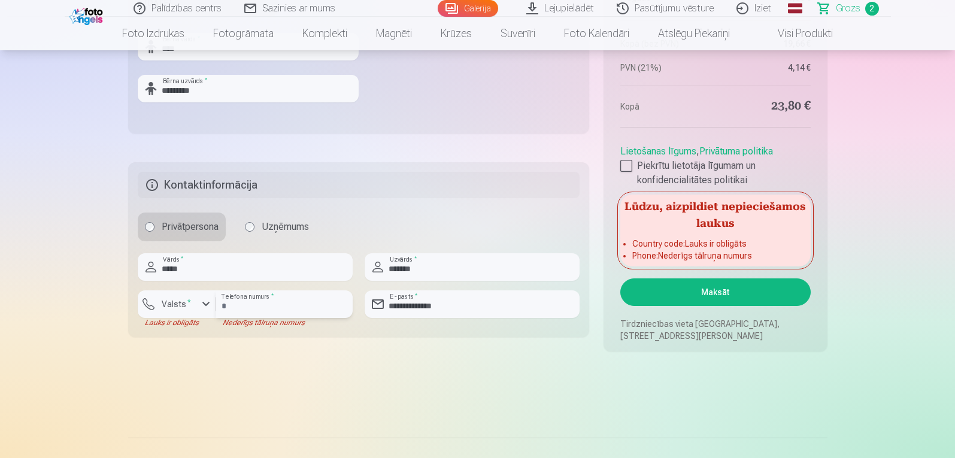
type input "*"
click at [198, 314] on button "Valsts *" at bounding box center [177, 304] width 78 height 28
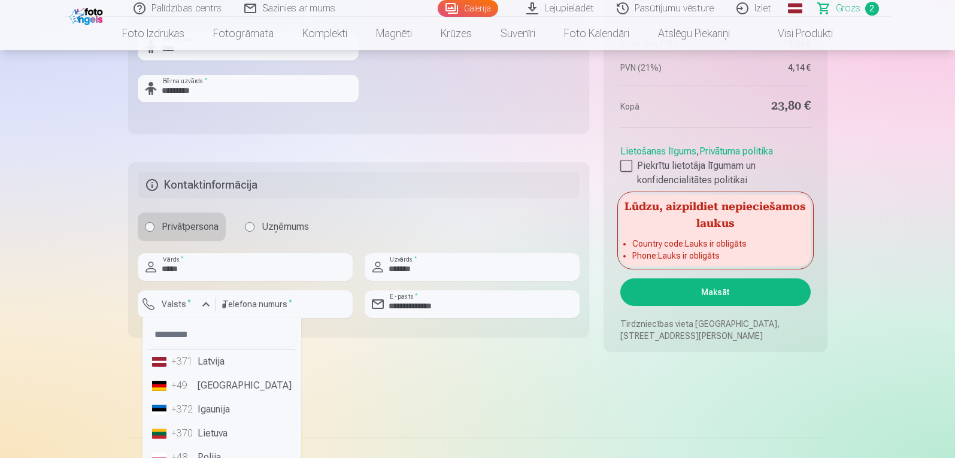
click at [223, 360] on li "+371 Latvija" at bounding box center [221, 362] width 149 height 24
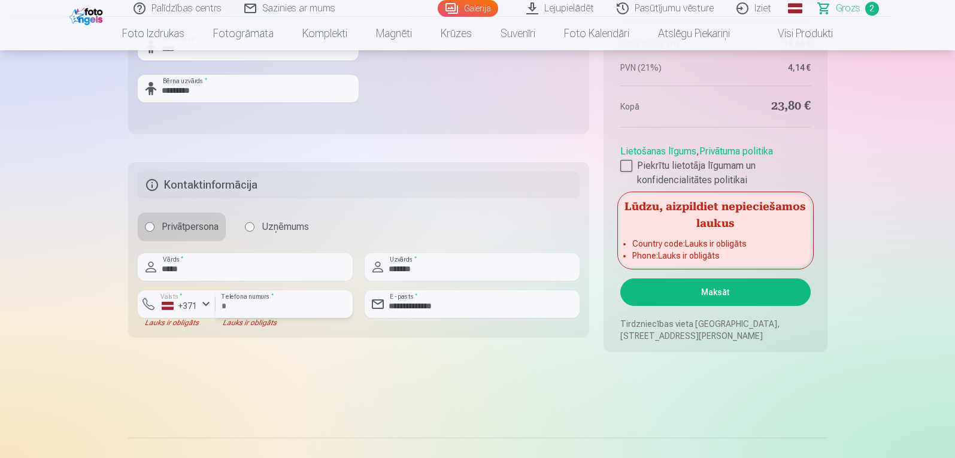
click at [280, 309] on input "number" at bounding box center [283, 304] width 137 height 28
type input "********"
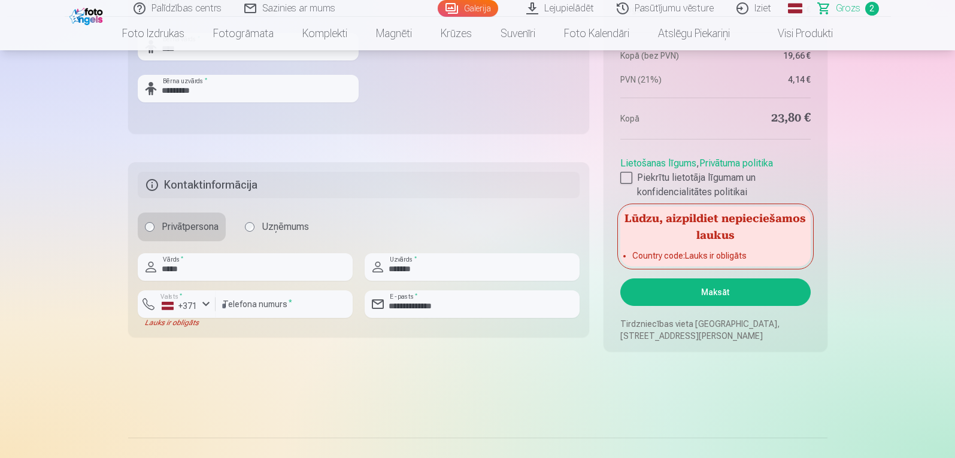
click at [673, 289] on button "Maksāt" at bounding box center [715, 292] width 190 height 28
